Goal: Task Accomplishment & Management: Use online tool/utility

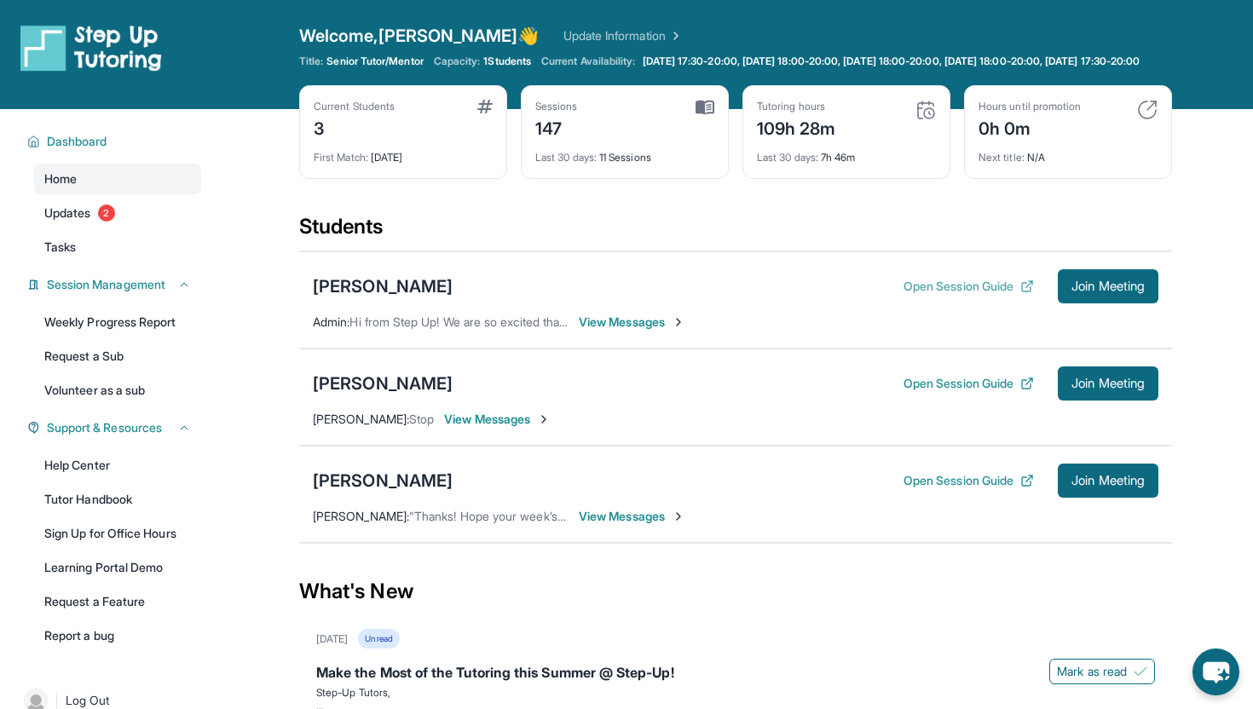
click at [1009, 295] on button "Open Session Guide" at bounding box center [968, 286] width 130 height 17
click at [1106, 389] on span "Join Meeting" at bounding box center [1107, 383] width 73 height 10
click at [1111, 483] on button "Join Meeting" at bounding box center [1108, 481] width 101 height 34
click at [1118, 486] on span "Join Meeting" at bounding box center [1107, 481] width 73 height 10
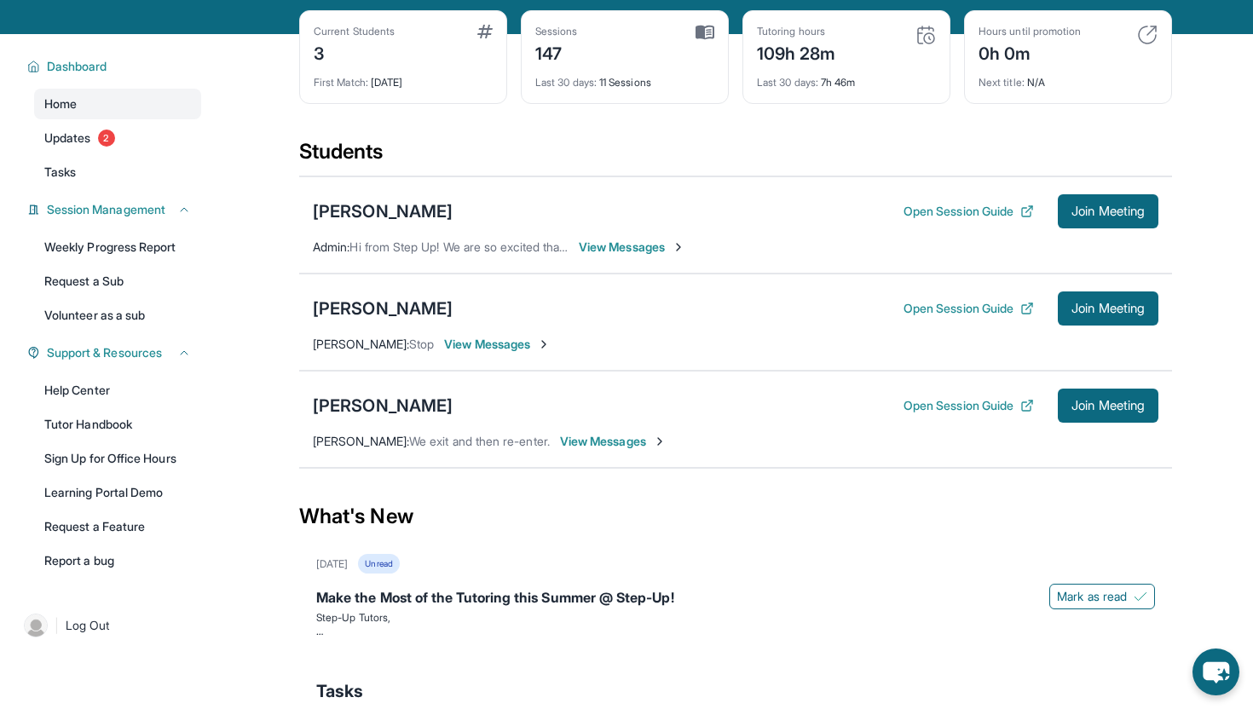
scroll to position [94, 0]
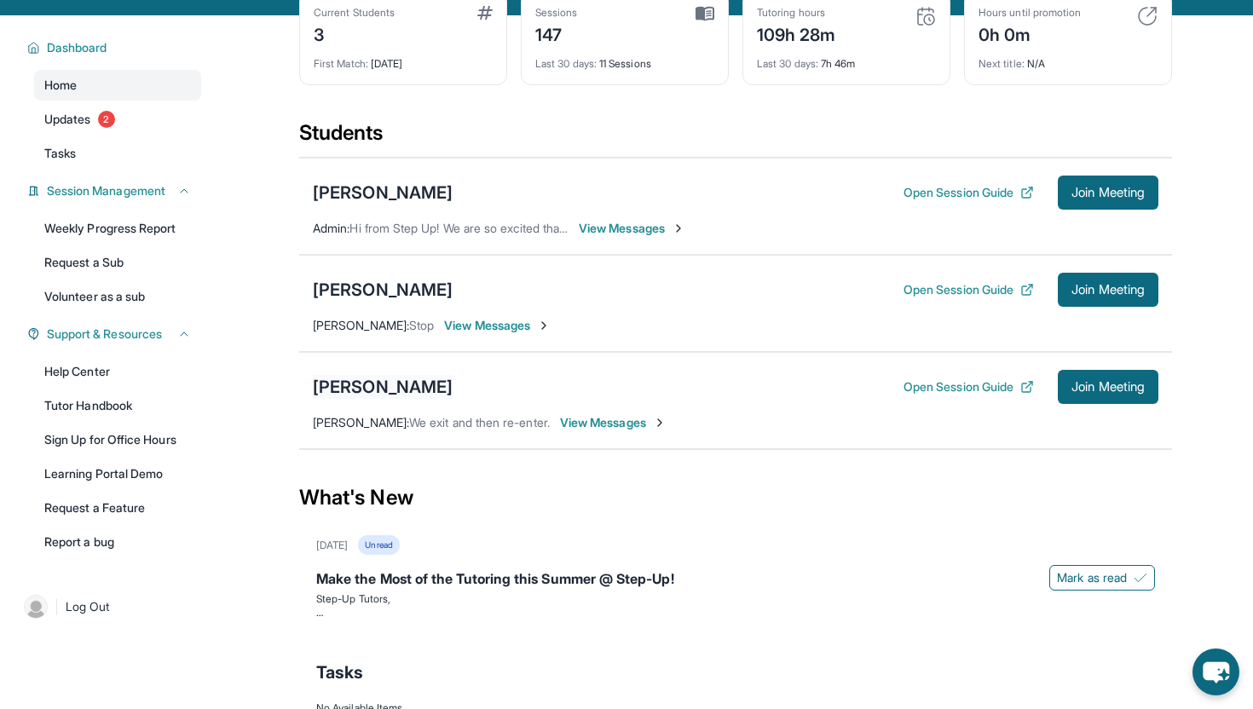
click at [370, 399] on div "[PERSON_NAME]" at bounding box center [383, 387] width 140 height 24
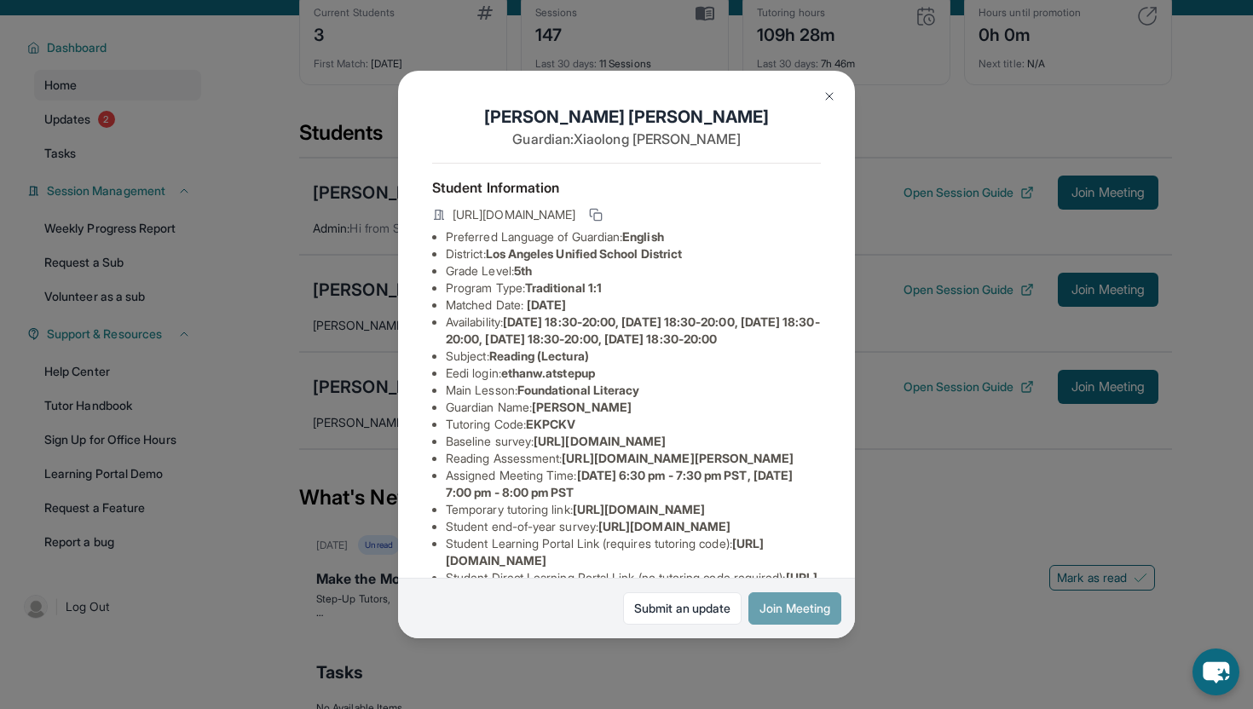
click at [803, 619] on button "Join Meeting" at bounding box center [794, 608] width 93 height 32
